Goal: Task Accomplishment & Management: Manage account settings

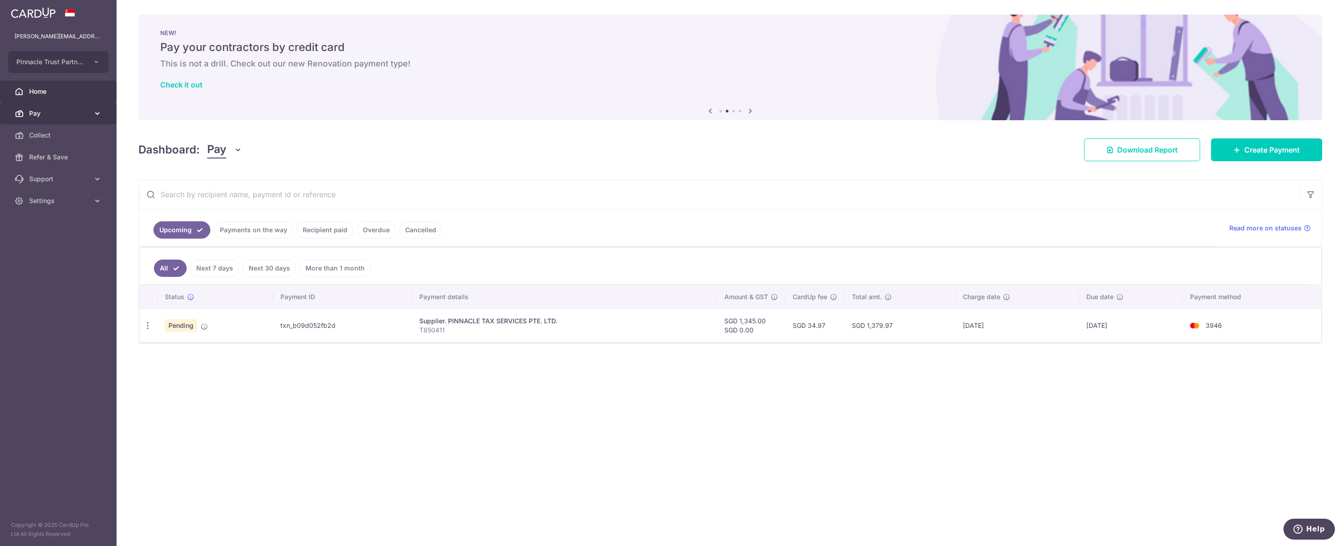
click at [44, 118] on span "Pay" at bounding box center [59, 113] width 60 height 9
click at [48, 96] on span "Home" at bounding box center [59, 91] width 60 height 9
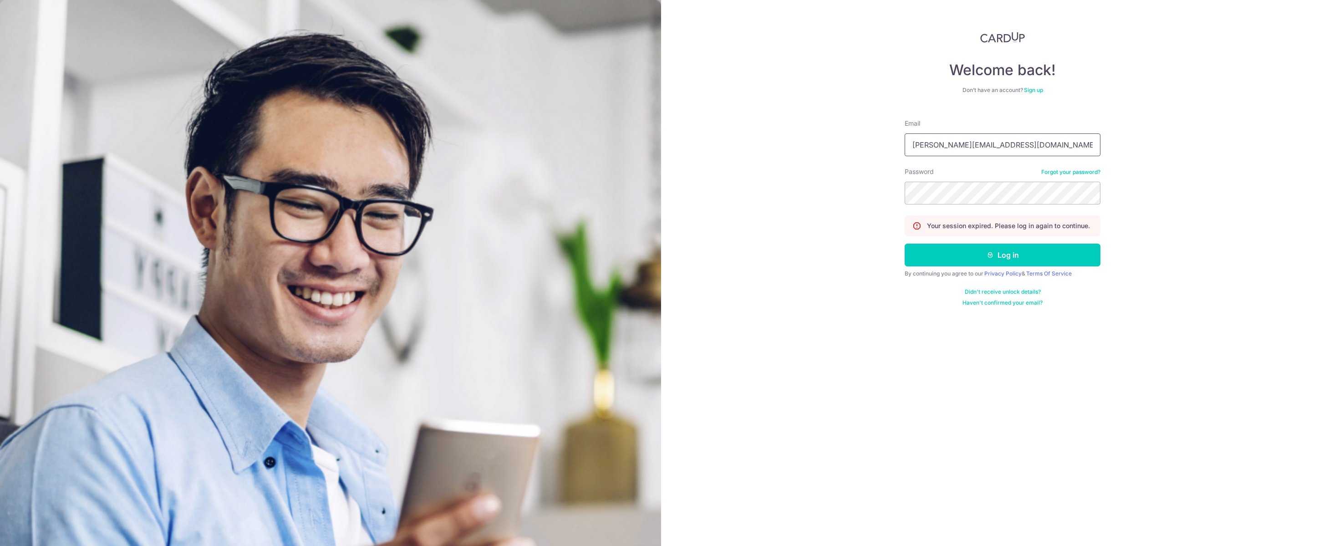
type input "[PERSON_NAME][EMAIL_ADDRESS][DOMAIN_NAME]"
click at [1038, 266] on button "Log in" at bounding box center [1003, 255] width 196 height 23
